Goal: Task Accomplishment & Management: Use online tool/utility

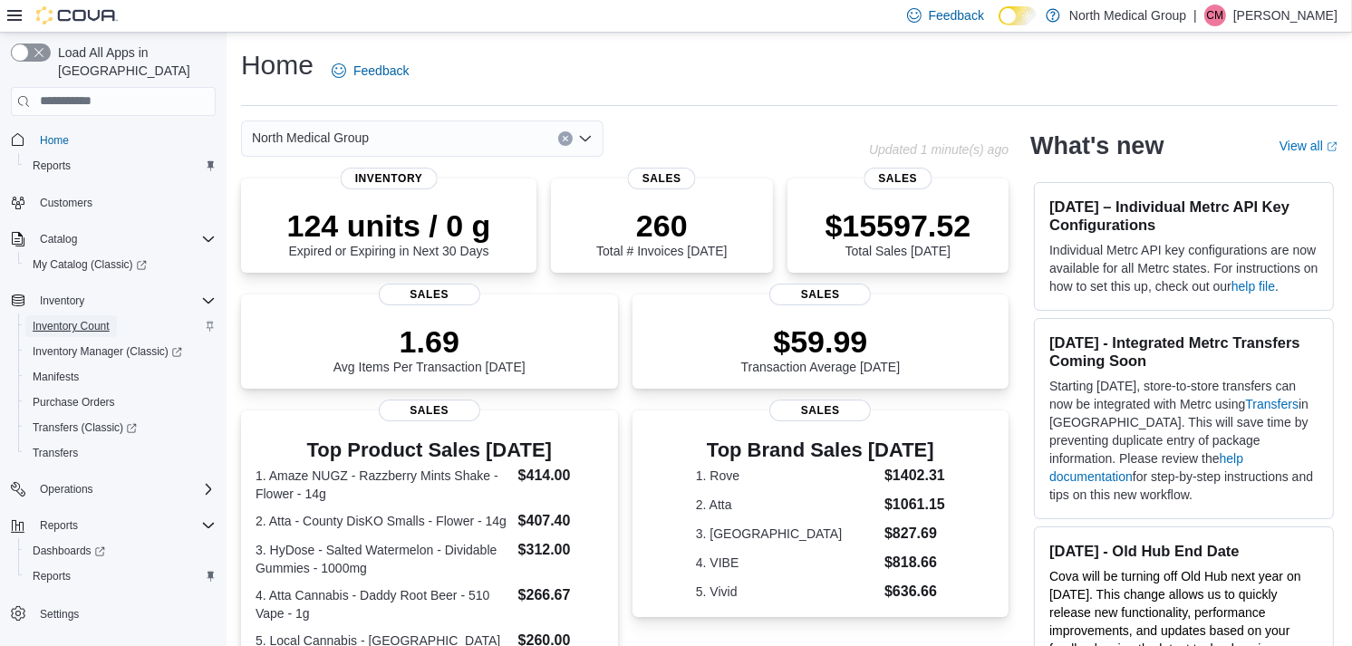
click at [97, 319] on span "Inventory Count" at bounding box center [71, 326] width 77 height 14
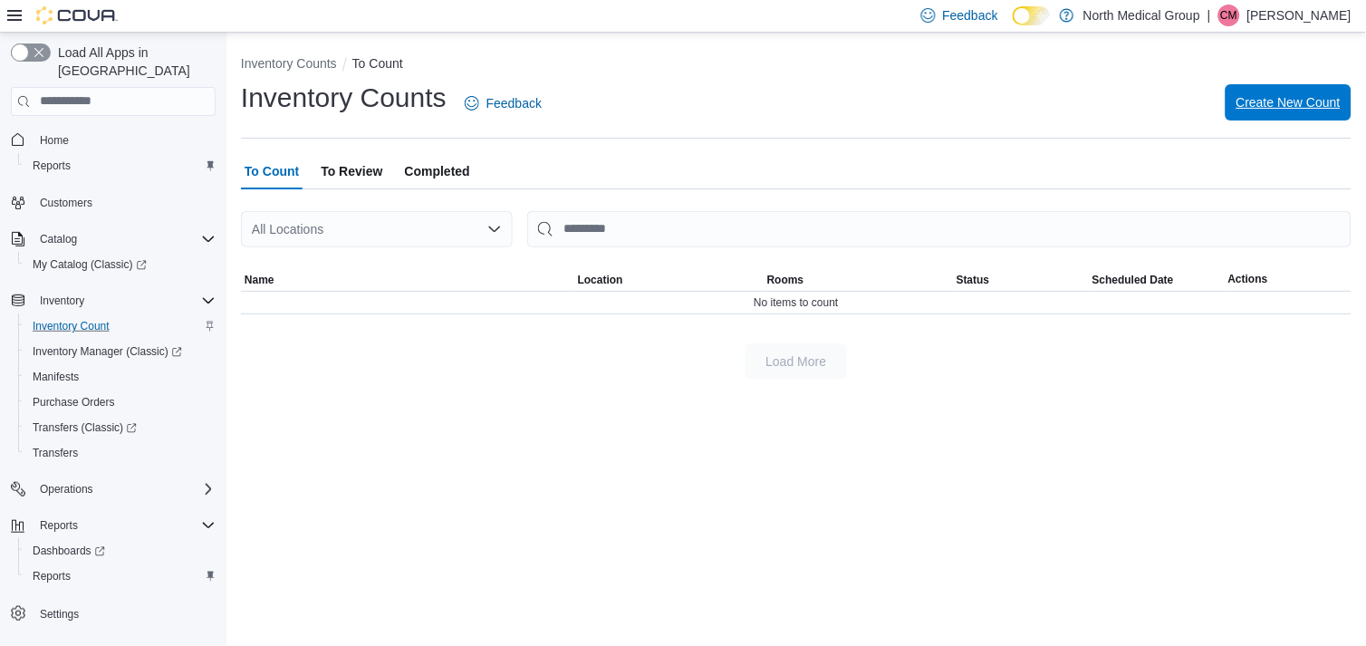
click at [1297, 113] on span "Create New Count" at bounding box center [1289, 102] width 104 height 36
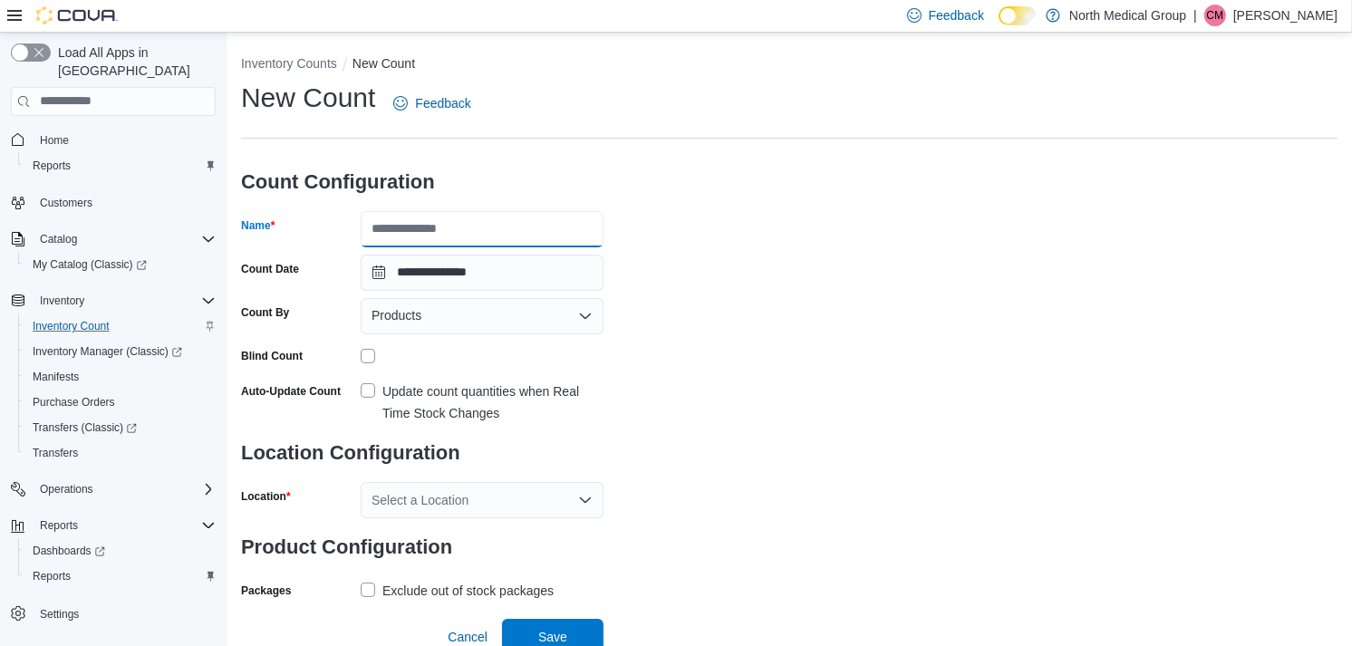
click at [535, 246] on input "Name" at bounding box center [482, 229] width 243 height 36
type input "*********"
